Goal: Task Accomplishment & Management: Manage account settings

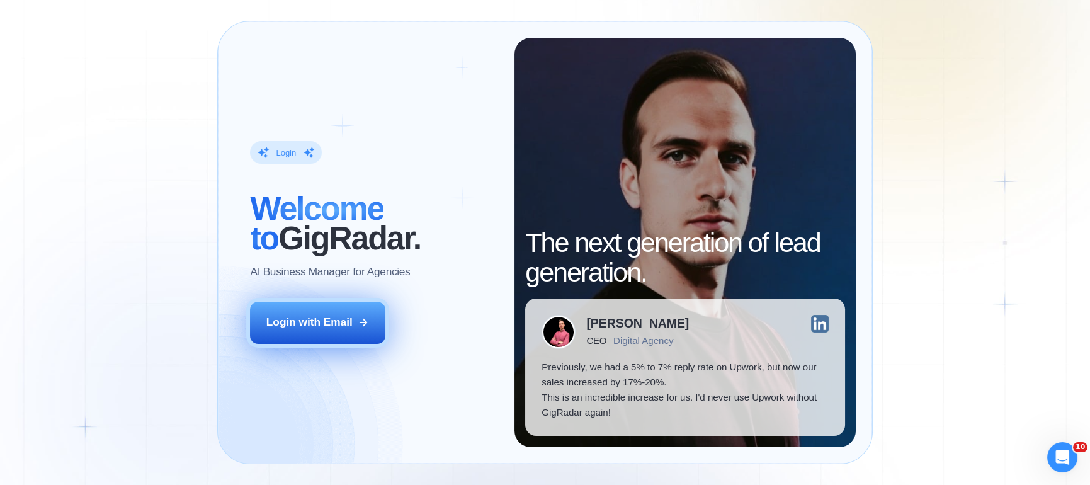
click at [372, 337] on button "Login with Email" at bounding box center [317, 323] width 135 height 42
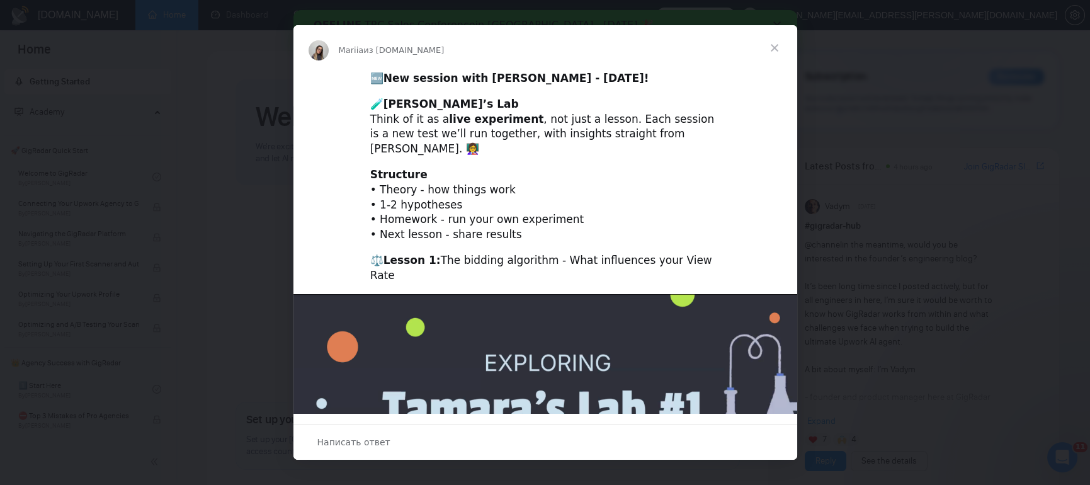
click at [778, 47] on span "Закрыть" at bounding box center [774, 47] width 45 height 45
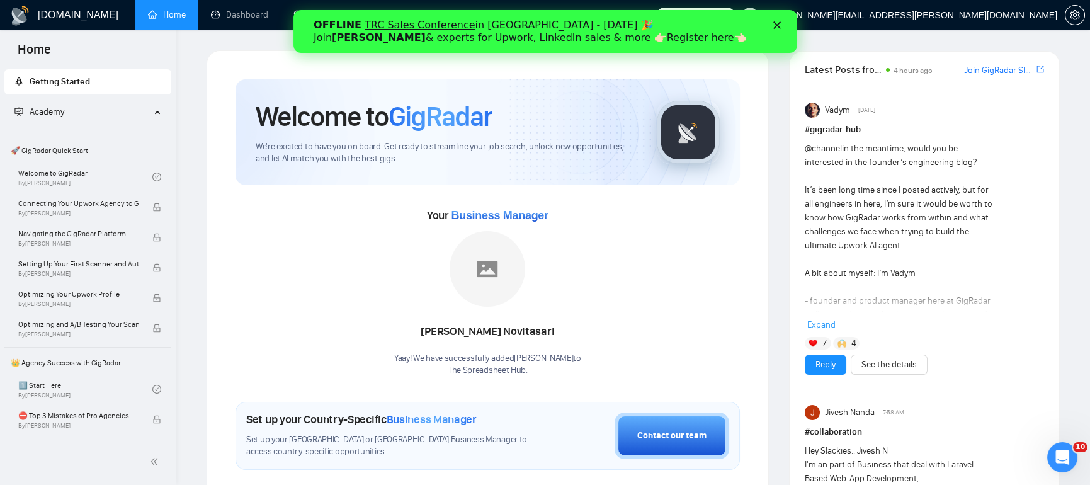
click at [778, 21] on icon "Закрыть" at bounding box center [777, 25] width 8 height 8
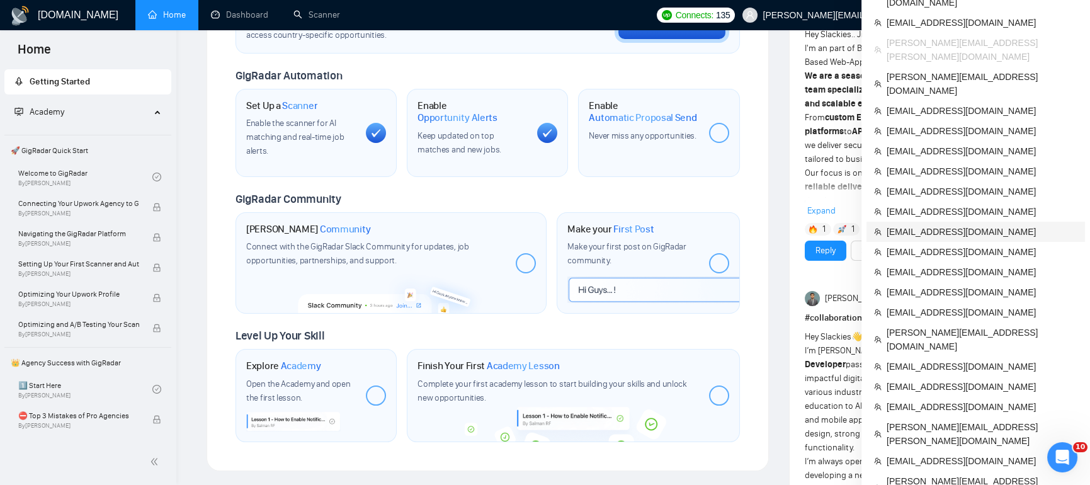
scroll to position [418, 0]
click at [899, 379] on span "igshalagin@gmail.com" at bounding box center [982, 386] width 191 height 14
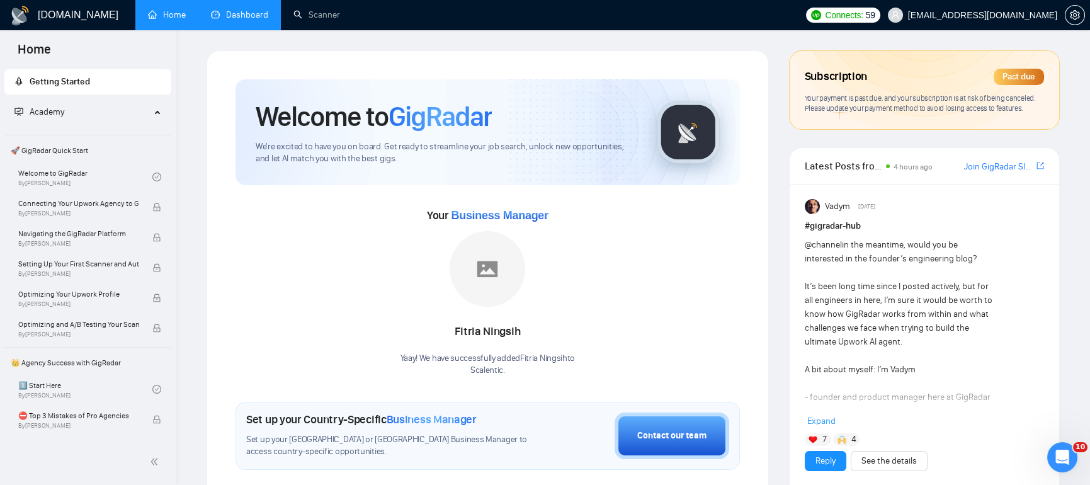
click at [233, 13] on link "Dashboard" at bounding box center [239, 14] width 57 height 11
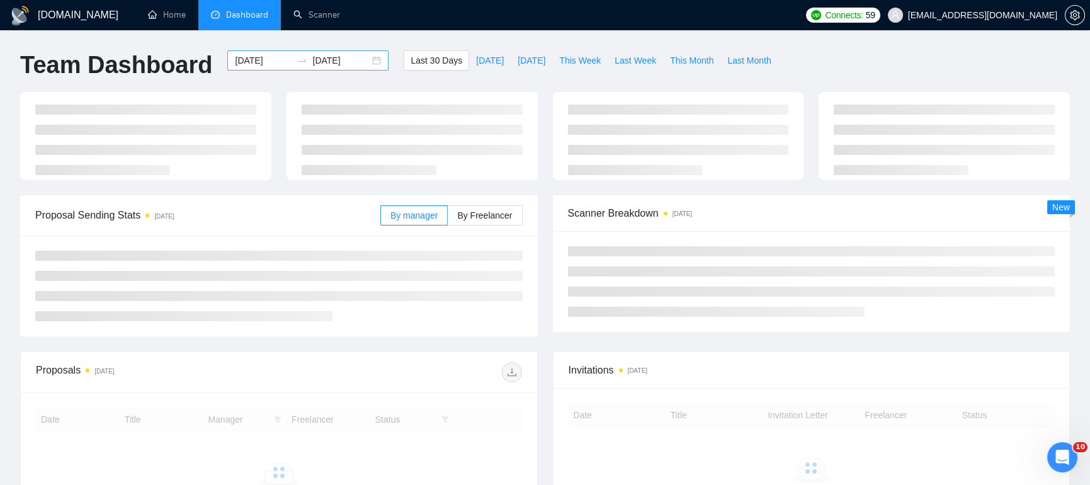
click at [367, 60] on div "2025-09-06 2025-10-06" at bounding box center [307, 60] width 161 height 20
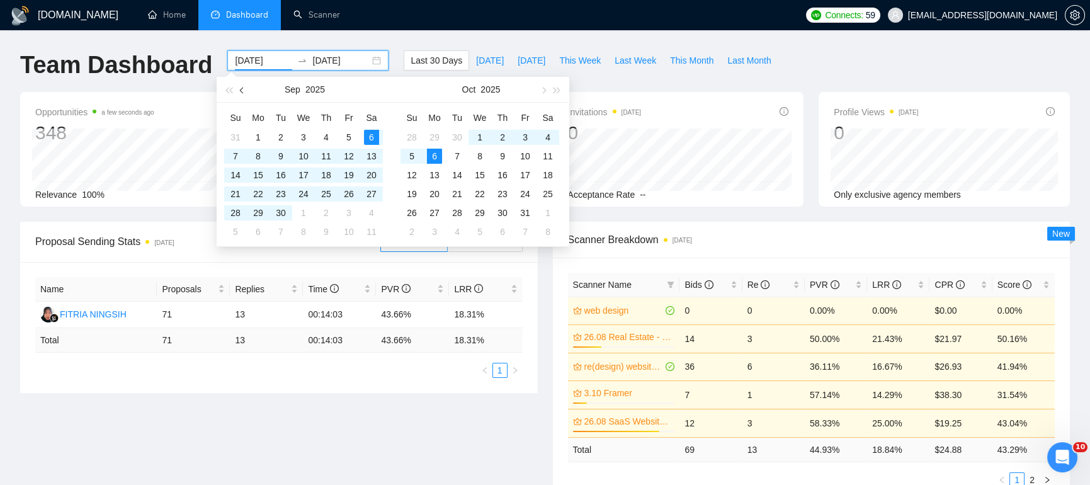
click at [245, 92] on button "button" at bounding box center [243, 89] width 14 height 25
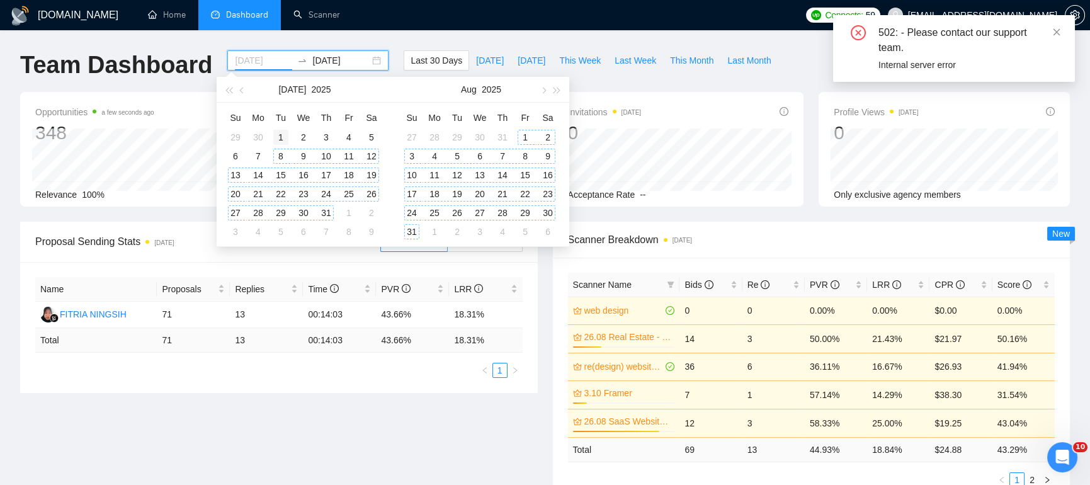
type input "2025-07-01"
click at [276, 136] on div "1" at bounding box center [280, 137] width 15 height 15
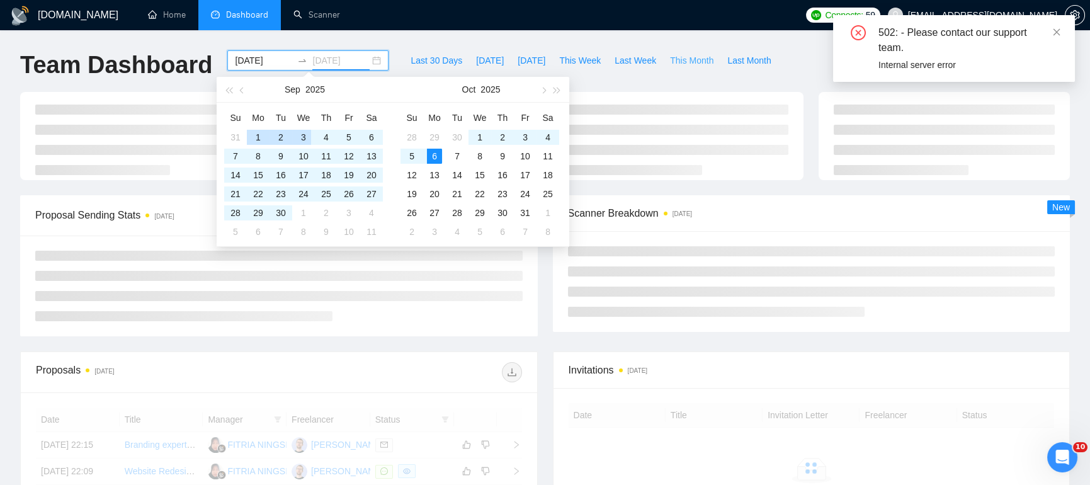
type input "2025-10-06"
click at [707, 83] on div "Last 30 Days Today Yesterday This Week Last Week This Month Last Month" at bounding box center [590, 71] width 389 height 42
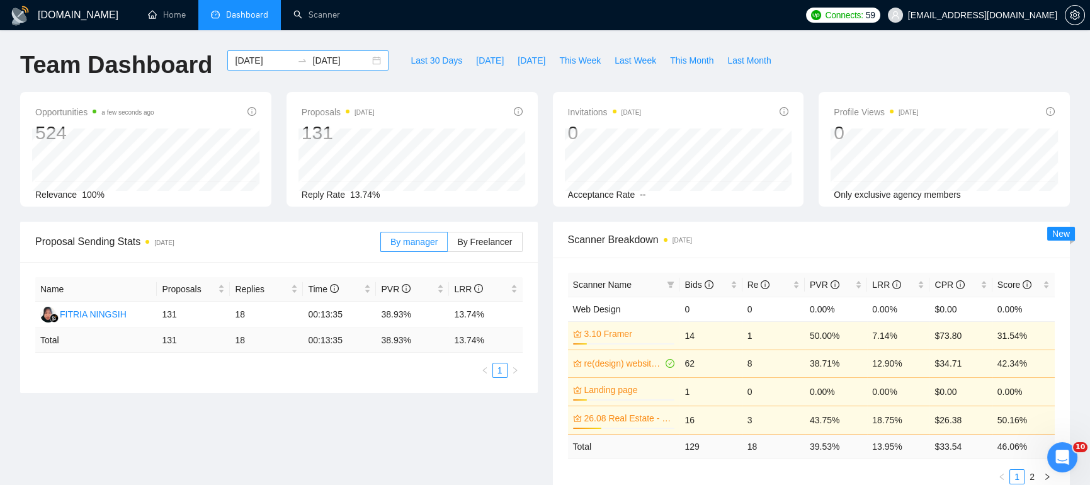
click at [370, 62] on div "2025-07-01 2025-10-06" at bounding box center [307, 60] width 161 height 20
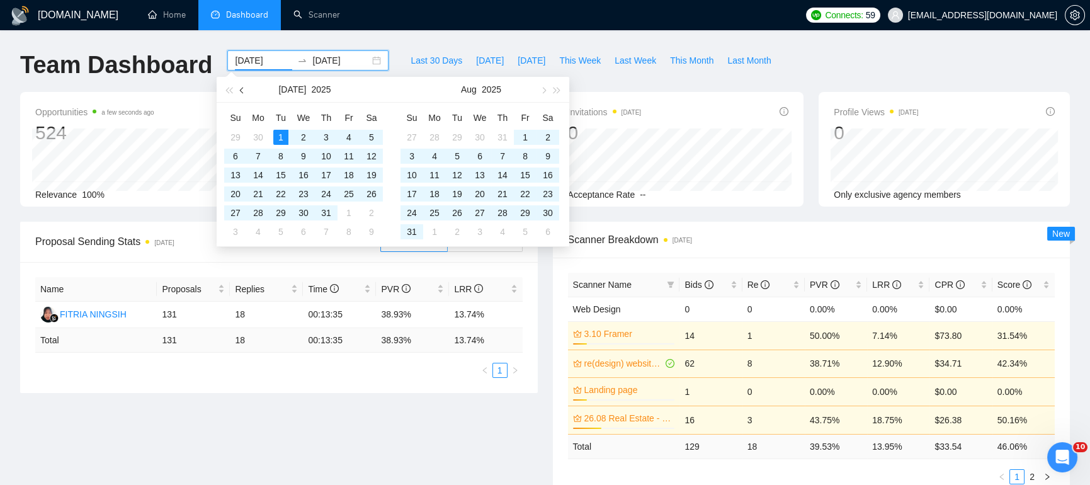
click at [246, 88] on button "button" at bounding box center [243, 89] width 14 height 25
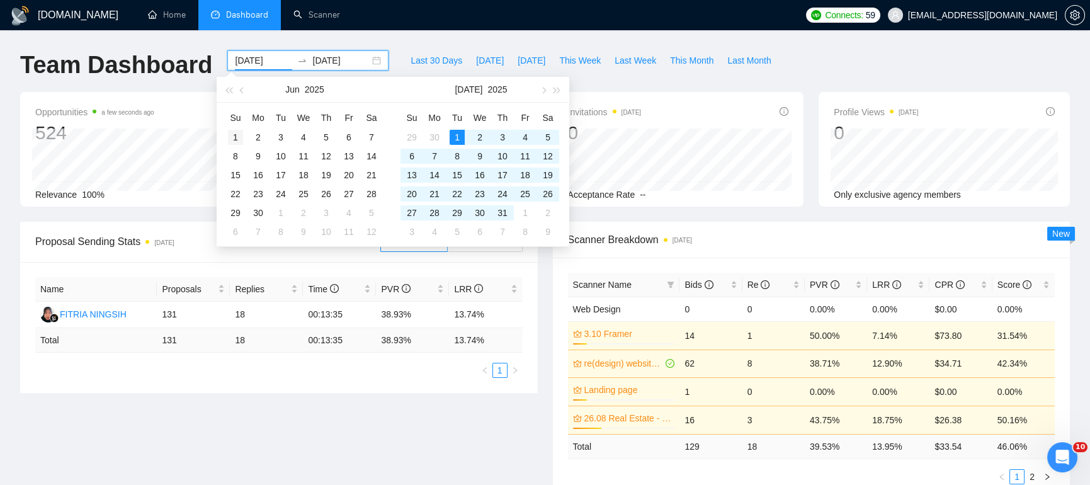
type input "2025-06-01"
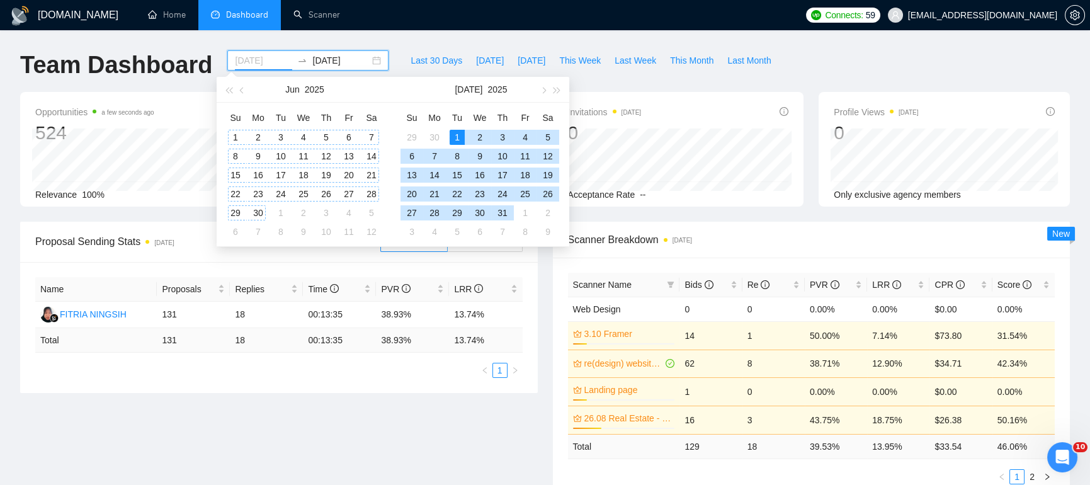
click at [234, 139] on div "1" at bounding box center [235, 137] width 15 height 15
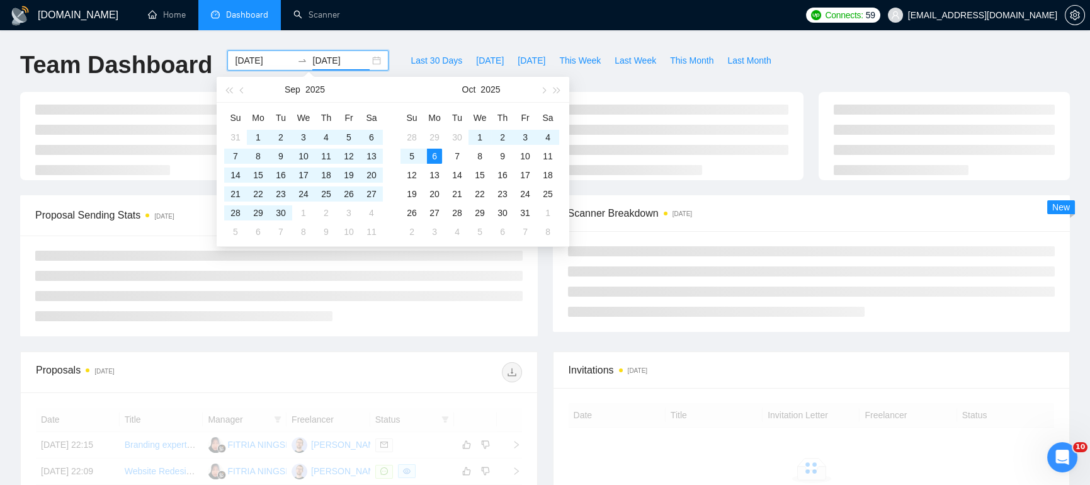
click at [726, 91] on div "Last 30 Days Today Yesterday This Week Last Week This Month Last Month" at bounding box center [590, 71] width 389 height 42
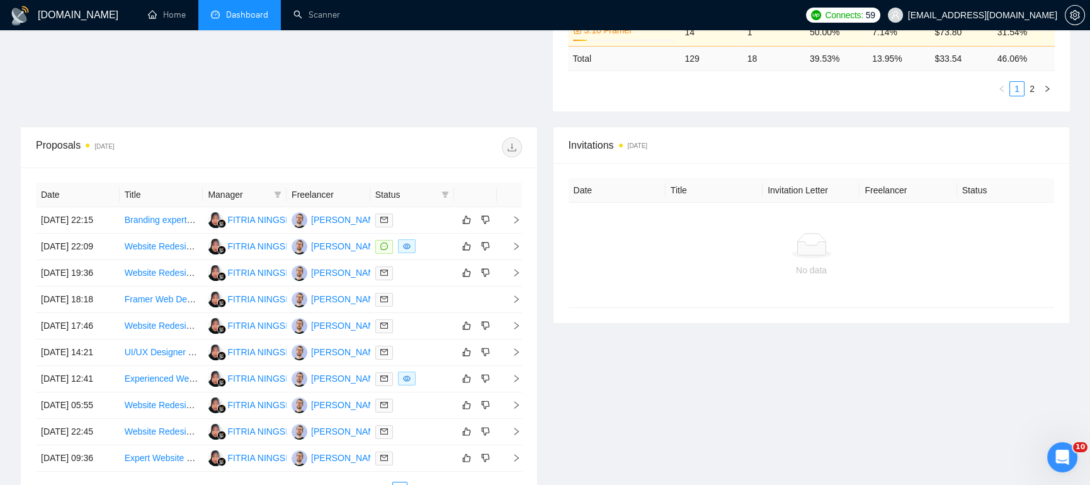
scroll to position [390, 0]
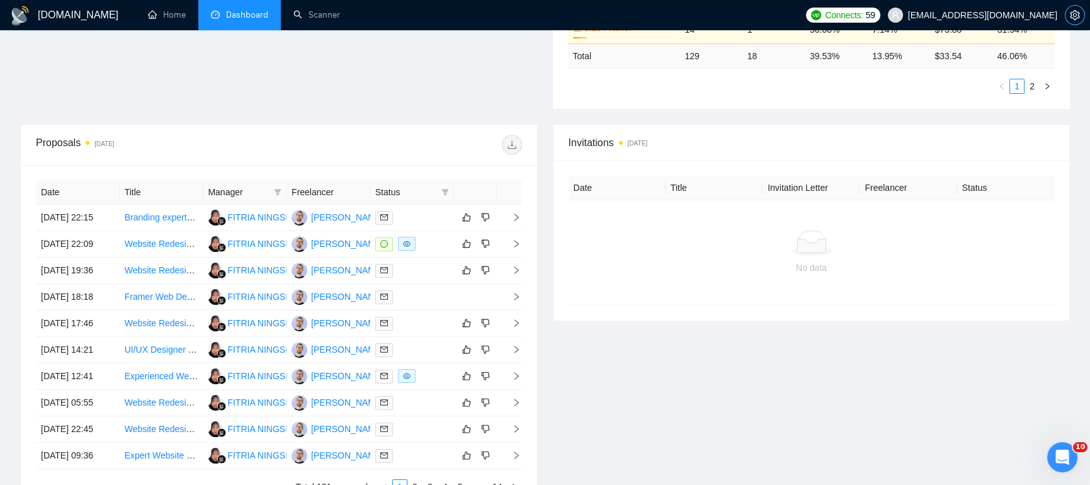
click at [1077, 17] on icon "setting" at bounding box center [1075, 15] width 10 height 10
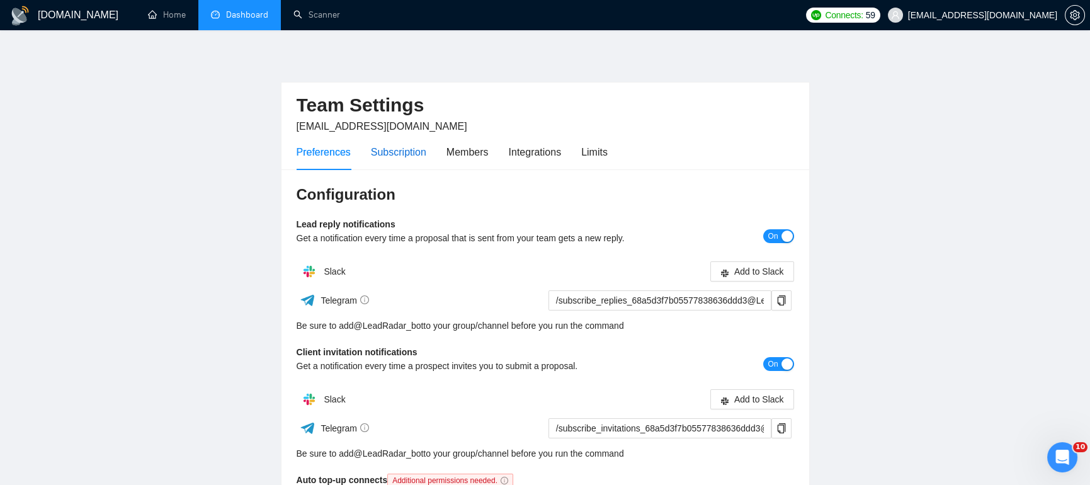
click at [394, 152] on div "Subscription" at bounding box center [398, 152] width 55 height 16
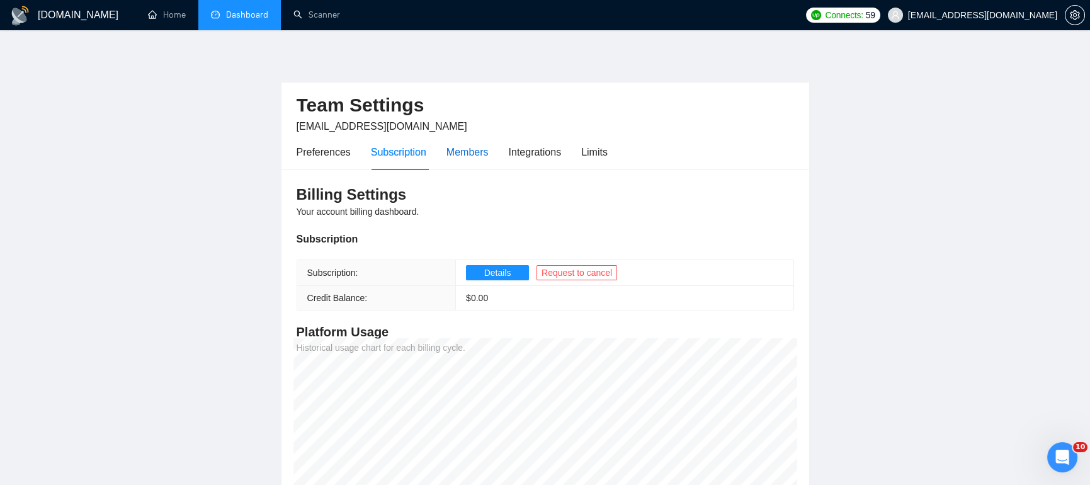
click at [482, 155] on div "Members" at bounding box center [468, 152] width 42 height 16
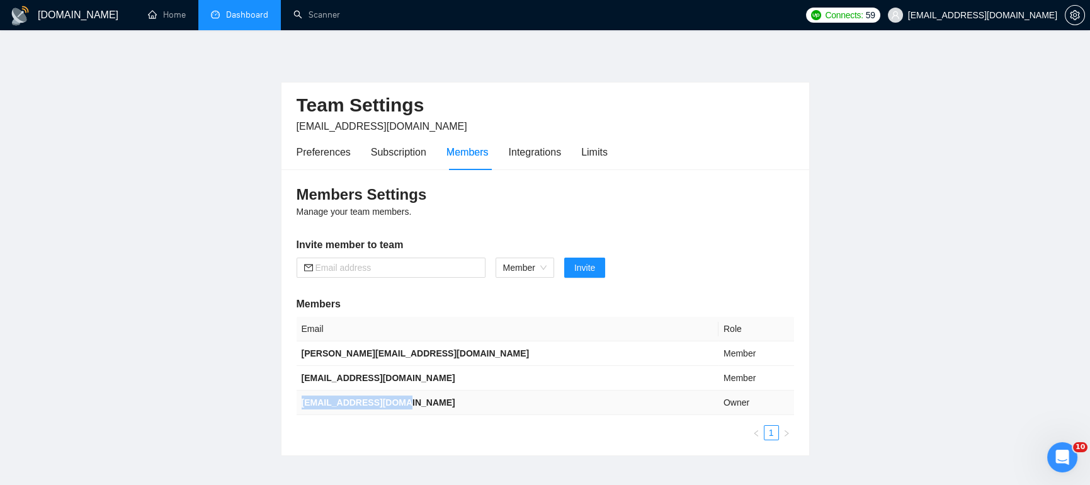
drag, startPoint x: 409, startPoint y: 406, endPoint x: 304, endPoint y: 391, distance: 105.6
click at [304, 391] on td "igshalagin@gmail.com" at bounding box center [508, 402] width 422 height 25
copy b "igshalagin@gmail.com"
